Goal: Find specific page/section: Find specific page/section

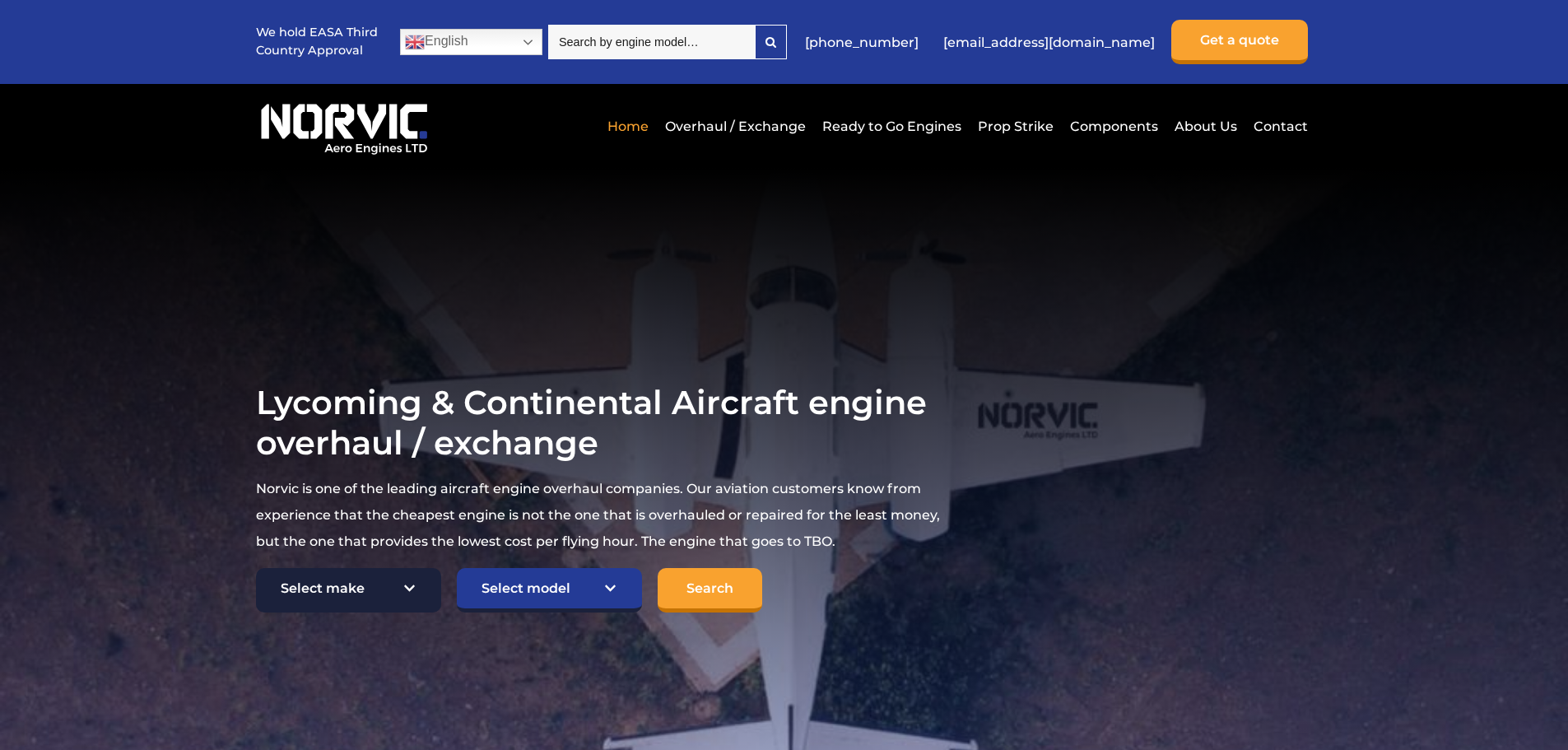
click at [357, 589] on select "Select make TCM Continental Lycoming" at bounding box center [348, 590] width 185 height 45
select select "TCM Continental"
click at [256, 569] on select "Select make TCM Continental Lycoming" at bounding box center [348, 590] width 185 height 45
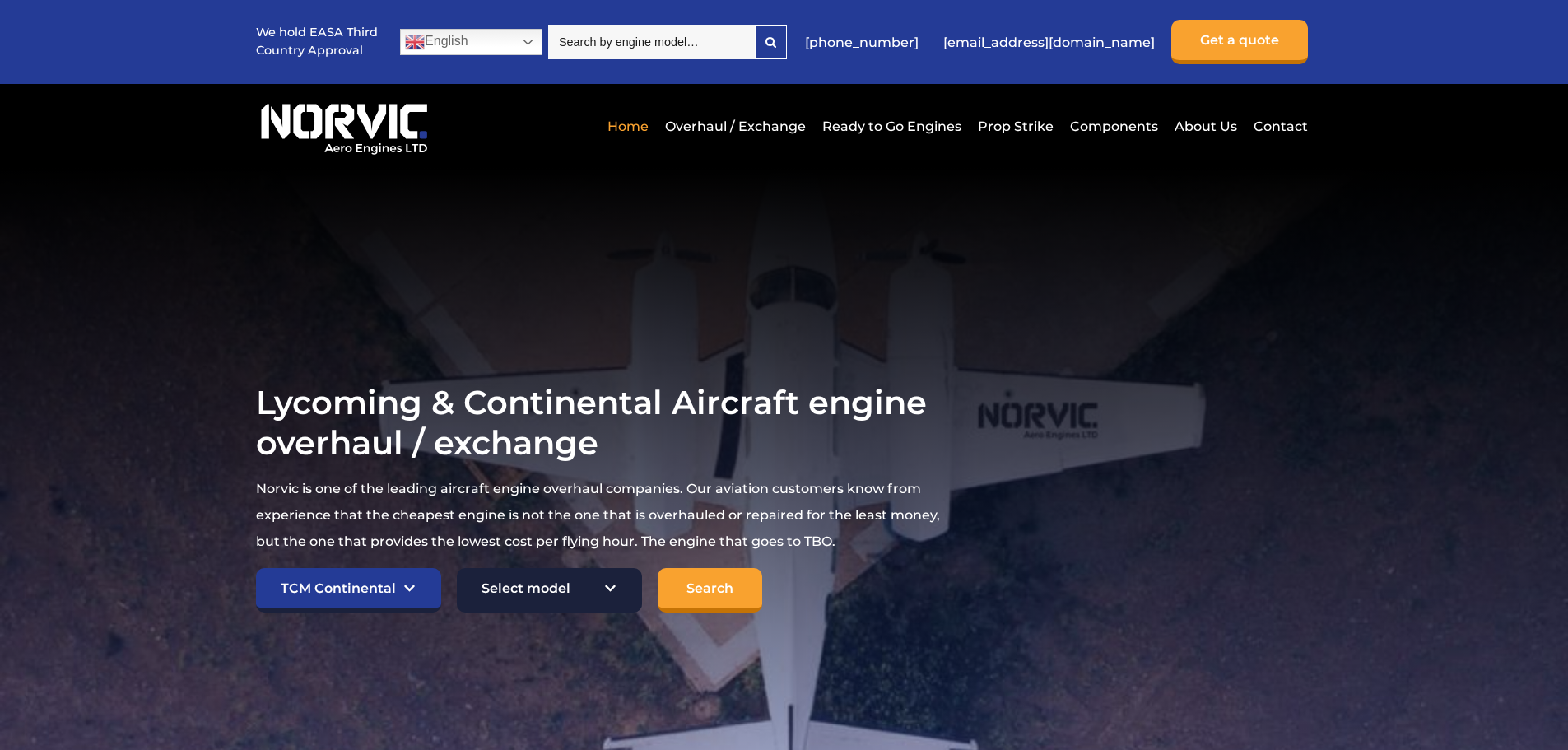
click at [549, 597] on select "Select model American Champion 7KCAB [PERSON_NAME] Citabria IO-320-E2A Beech 23…" at bounding box center [549, 590] width 185 height 45
select select "897"
click at [457, 569] on select "Select model American Champion 7KCAB [PERSON_NAME] Citabria IO-320-E2A Beech 23…" at bounding box center [549, 590] width 185 height 45
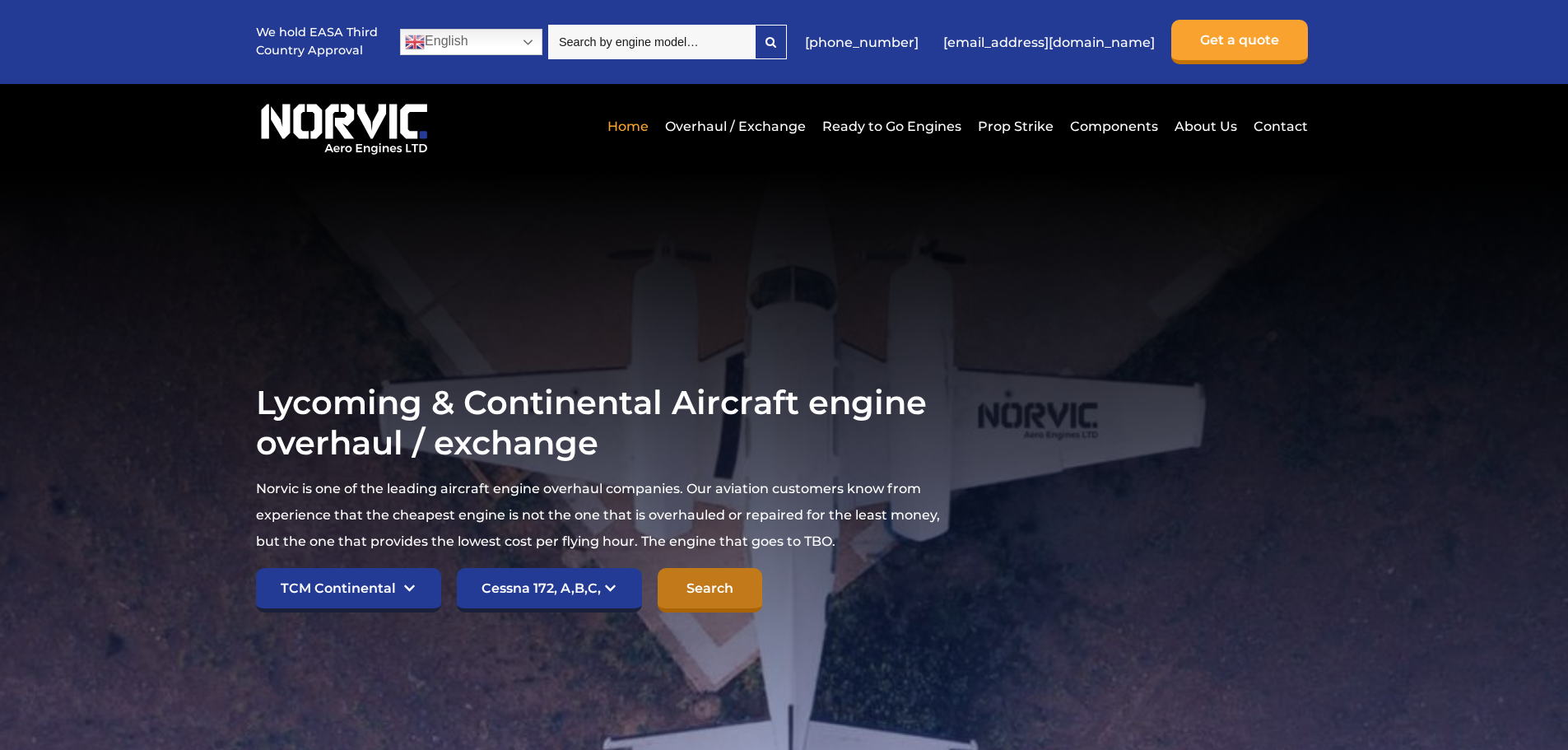
click at [724, 594] on input "Search" at bounding box center [710, 590] width 105 height 45
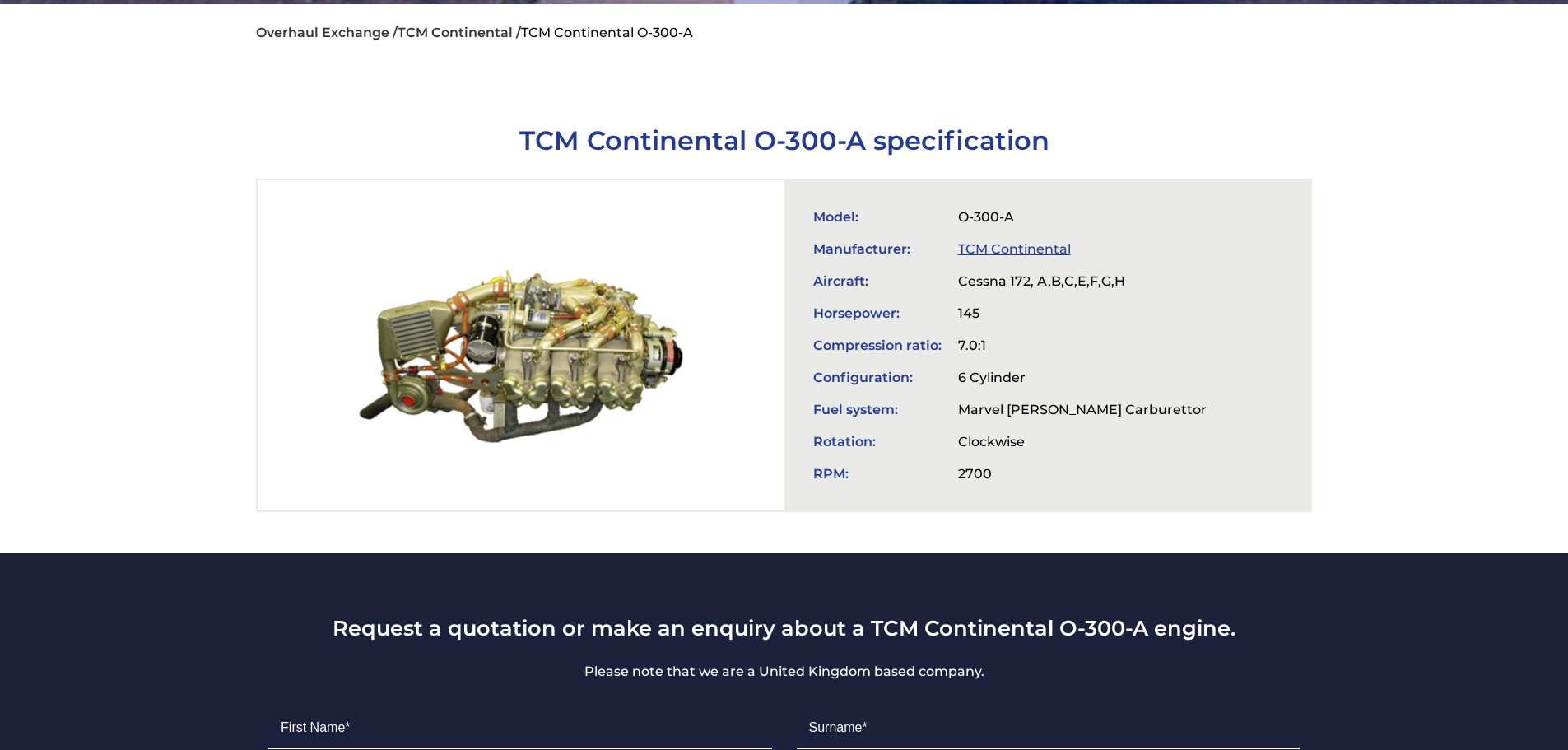
scroll to position [494, 0]
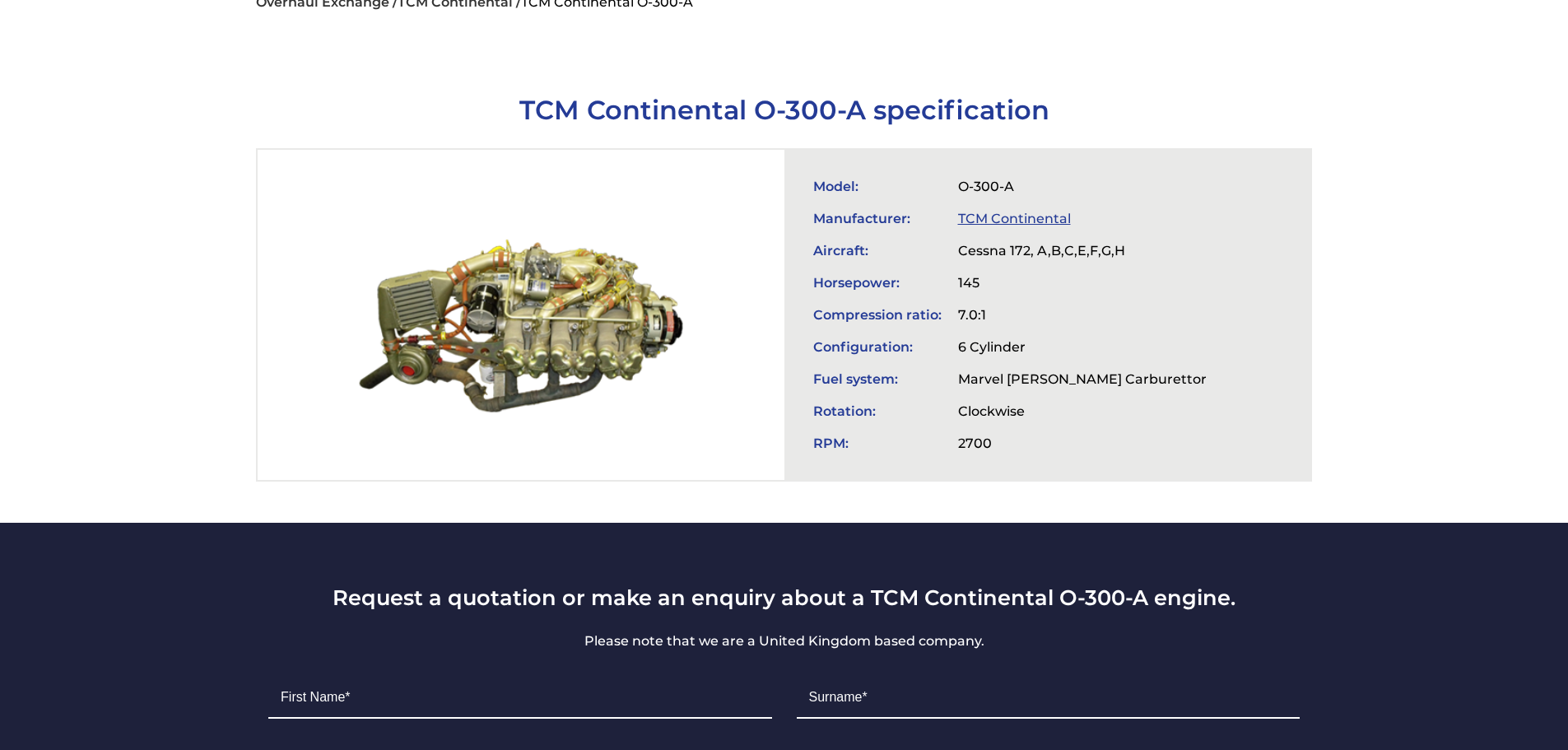
click at [649, 257] on div at bounding box center [520, 315] width 526 height 330
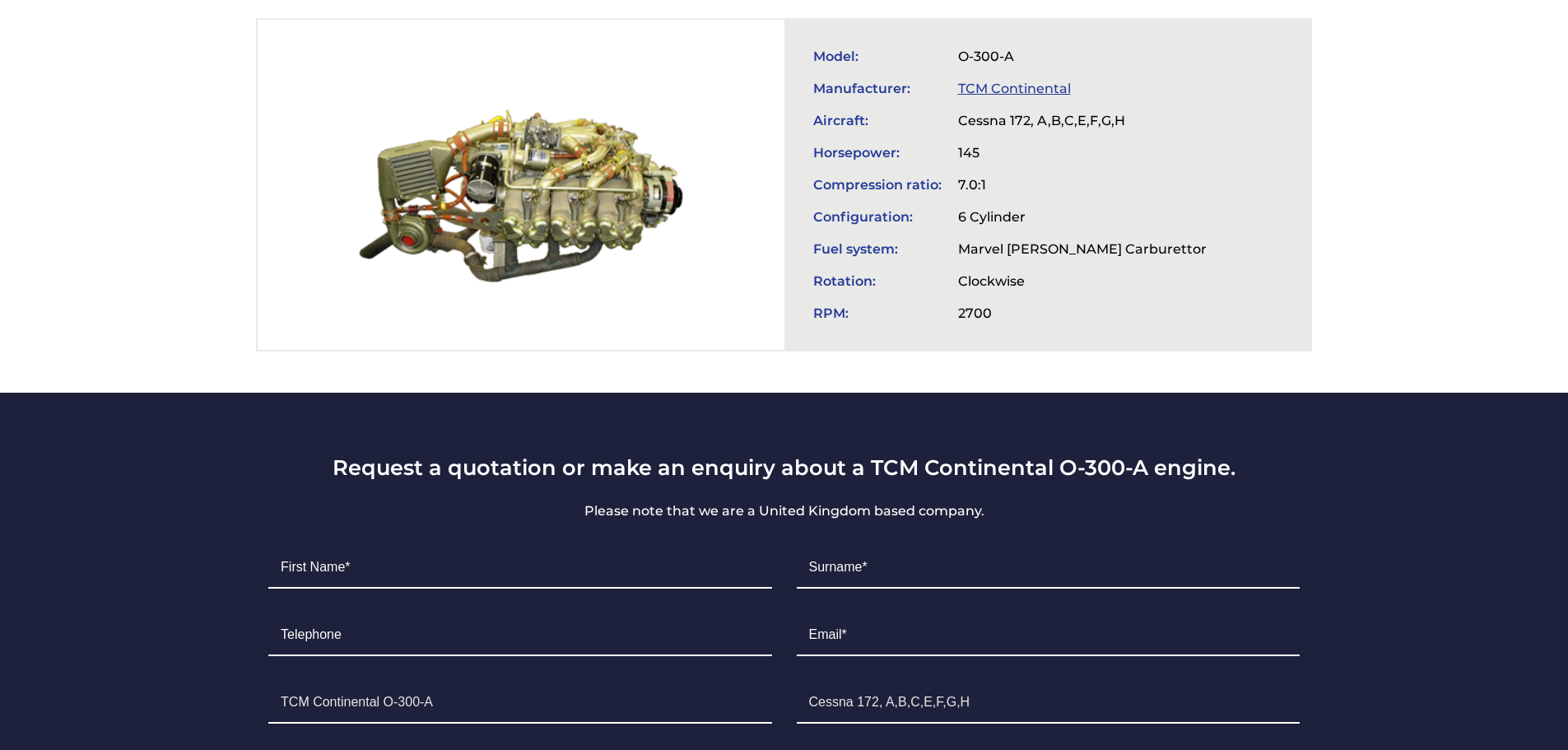
scroll to position [631, 0]
